Goal: Navigation & Orientation: Find specific page/section

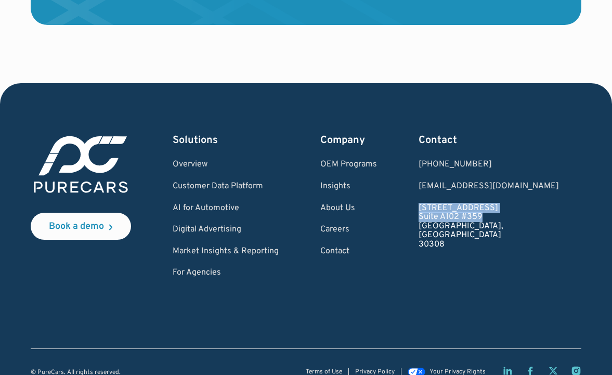
drag, startPoint x: 480, startPoint y: 190, endPoint x: 557, endPoint y: 197, distance: 77.3
click at [557, 197] on div "Book a demo Solutions Overview Customer Data Platform AI for Automotive Digital…" at bounding box center [306, 205] width 551 height 145
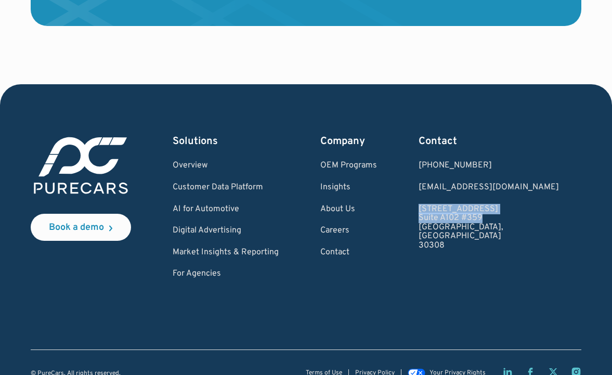
scroll to position [3139, 0]
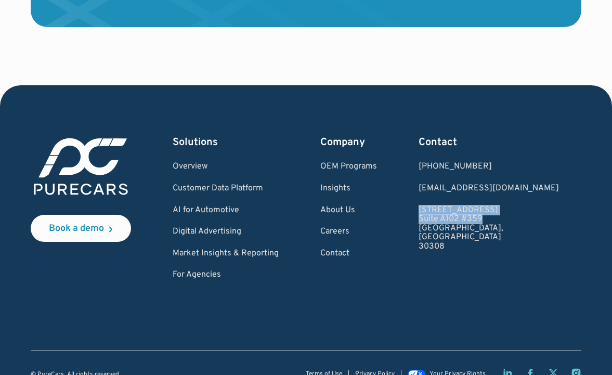
copy link "931 Monroe Drive NE Suite A102 #359"
